Goal: Task Accomplishment & Management: Use online tool/utility

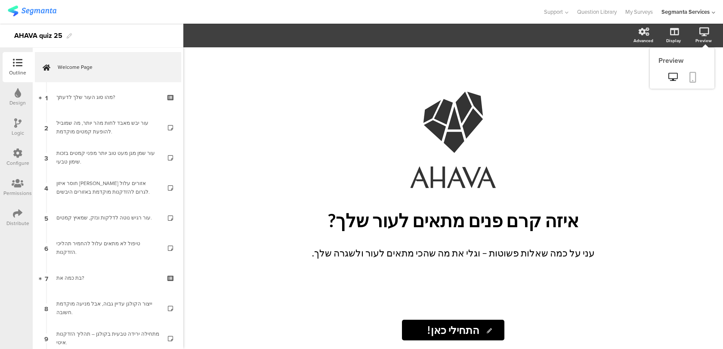
click at [692, 83] on link at bounding box center [693, 78] width 19 height 16
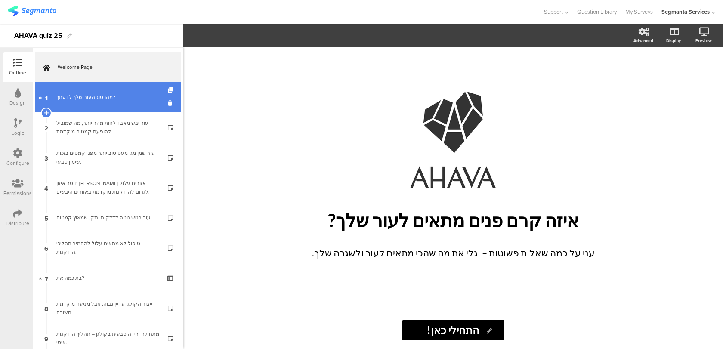
click at [99, 94] on div "מהו סוג העור שלך לדעתך?" at bounding box center [107, 97] width 103 height 9
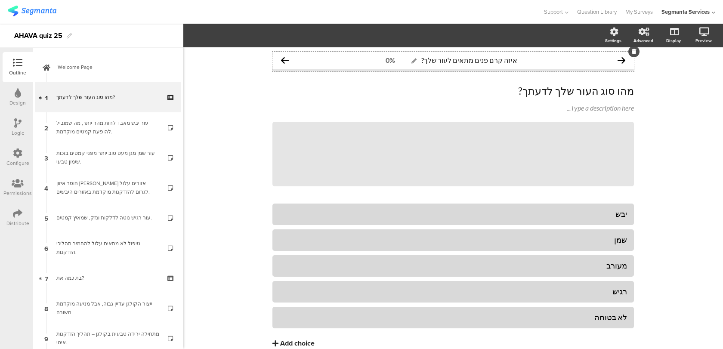
click at [402, 65] on span "איזה קרם פנים מתאים לעור שלך?" at bounding box center [460, 60] width 122 height 11
click at [201, 28] on section "Progress bar Type Line Line Segmented Show progress bar title איזה קרם פנים מתא…" at bounding box center [453, 36] width 540 height 24
click at [356, 56] on div "איזה קרם פנים מתאים לעור שלך? 0%" at bounding box center [454, 60] width 362 height 17
click at [202, 34] on span "Layout" at bounding box center [199, 36] width 21 height 10
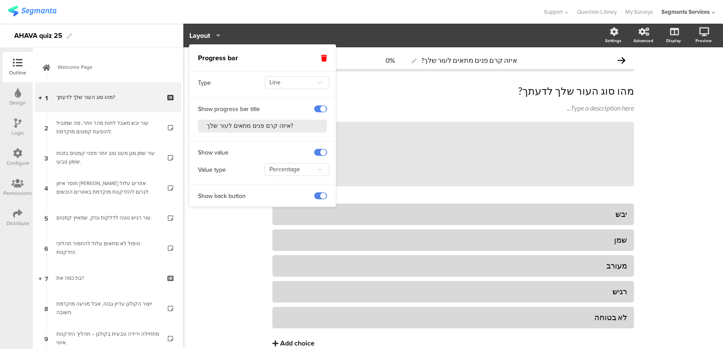
click at [325, 109] on span at bounding box center [320, 108] width 13 height 7
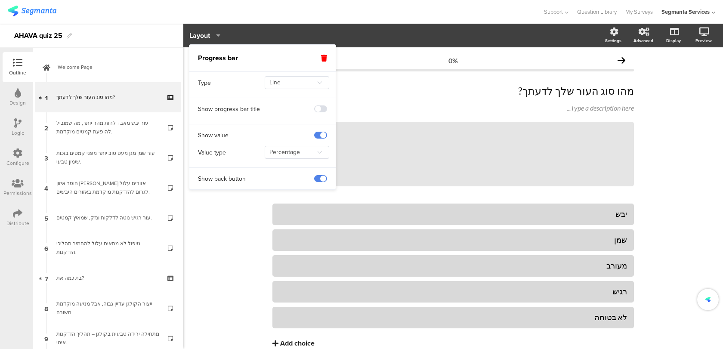
click at [27, 62] on div "Outline" at bounding box center [18, 67] width 30 height 30
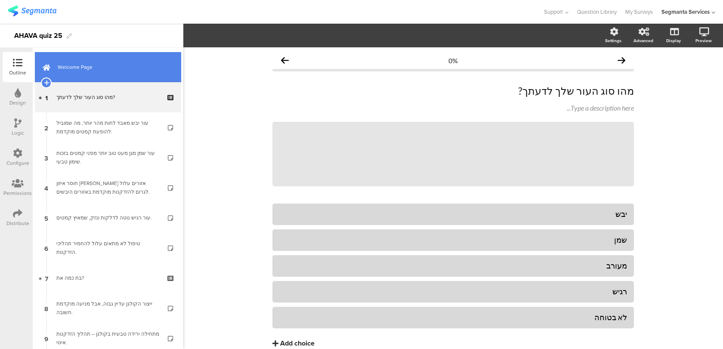
click at [104, 77] on link "Welcome Page" at bounding box center [108, 67] width 146 height 30
